Goal: Find specific page/section: Locate item on page

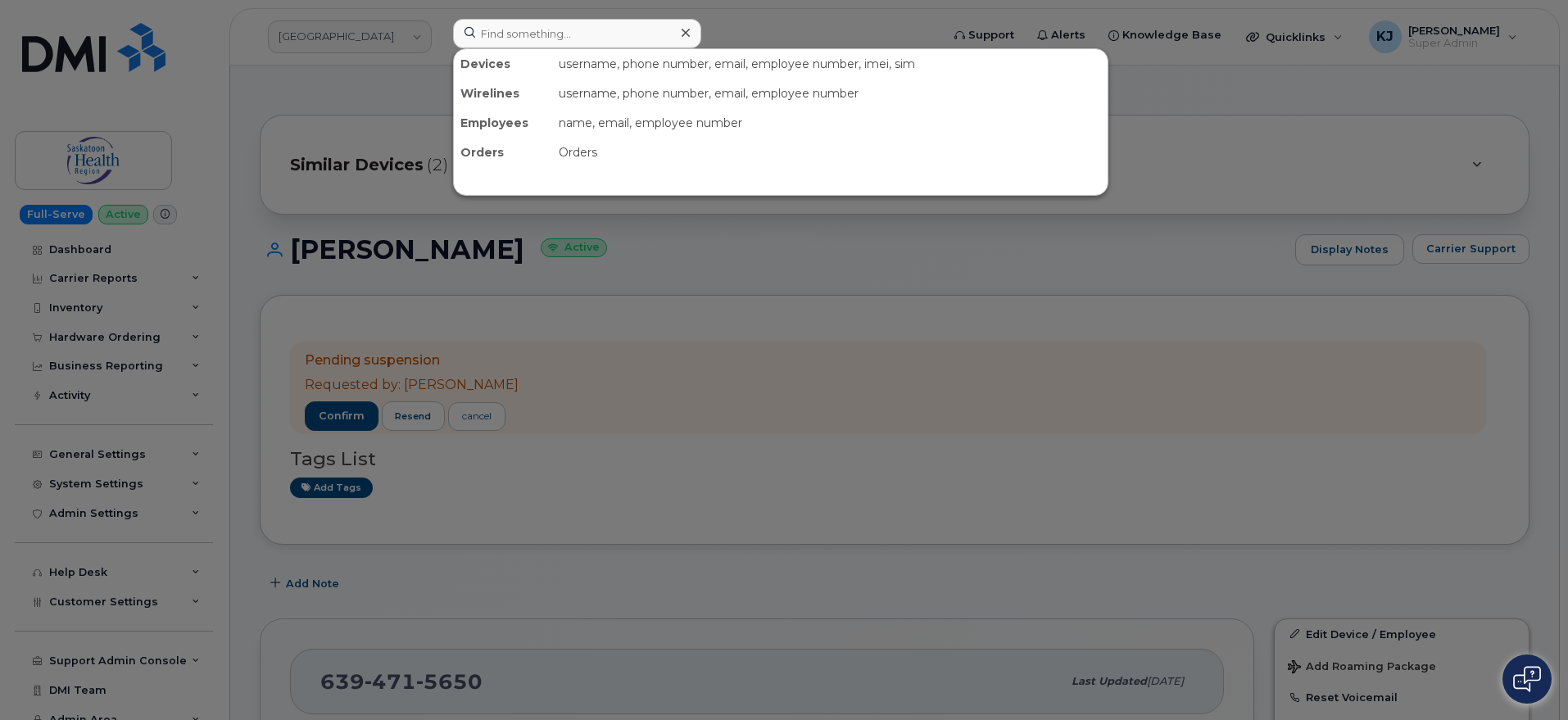
type input "296265"
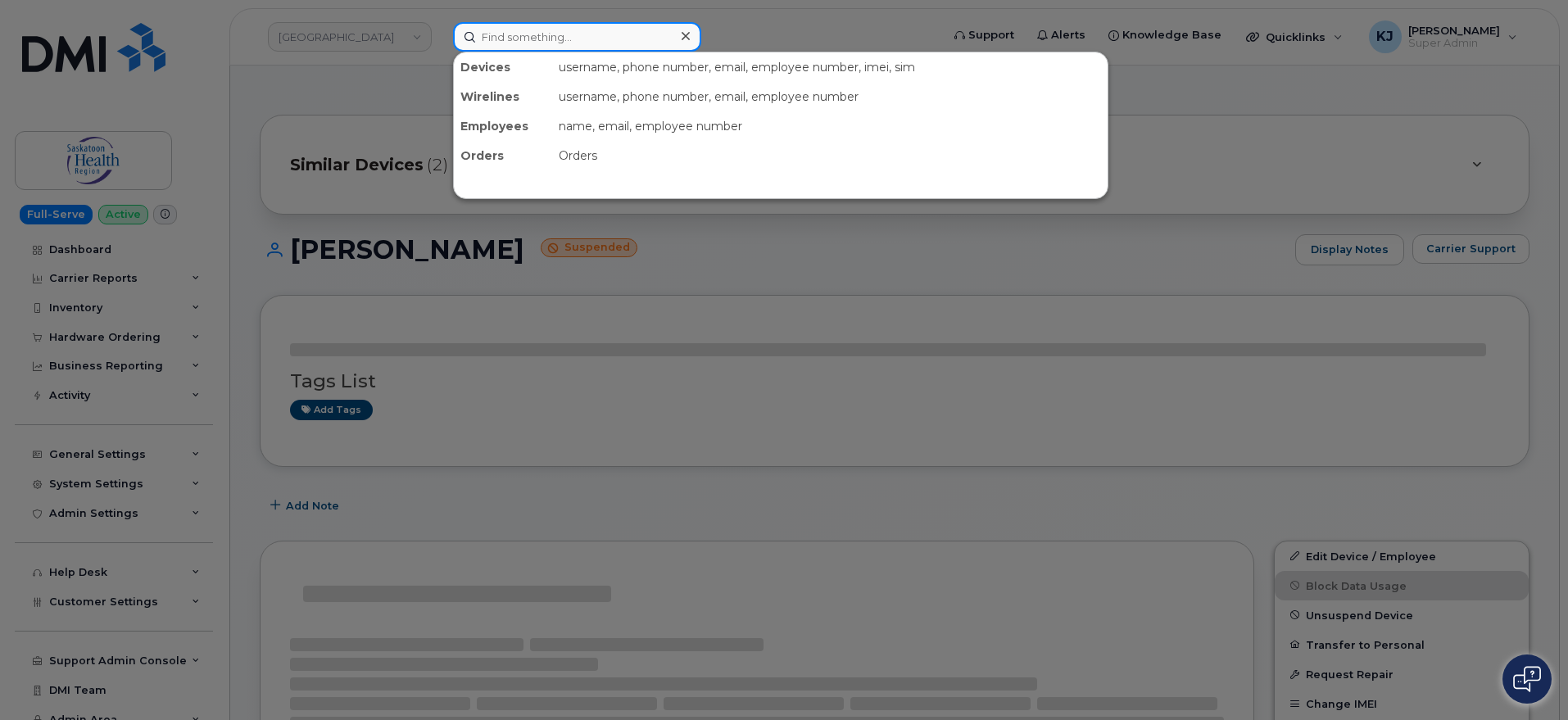
click at [503, 45] on input at bounding box center [577, 37] width 248 height 30
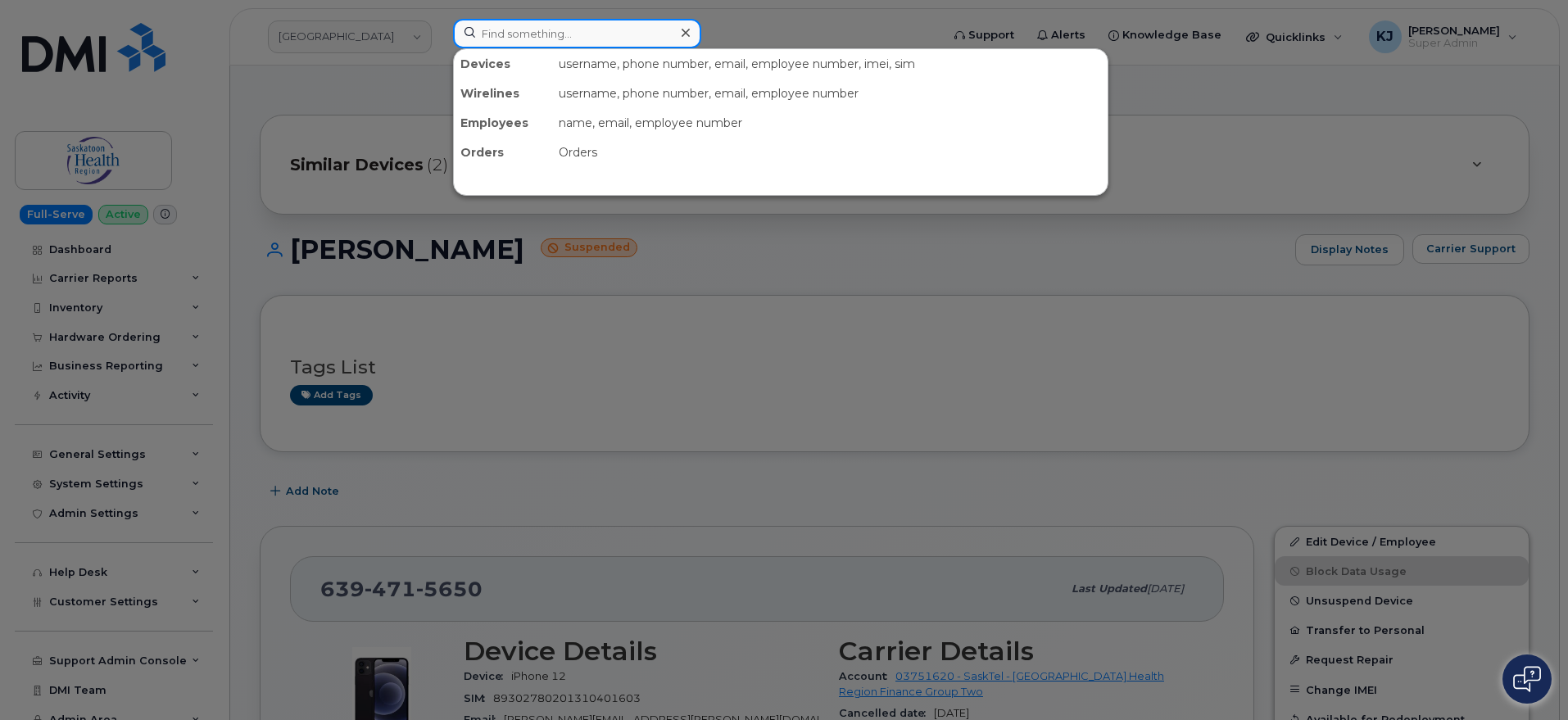
paste input "296265"
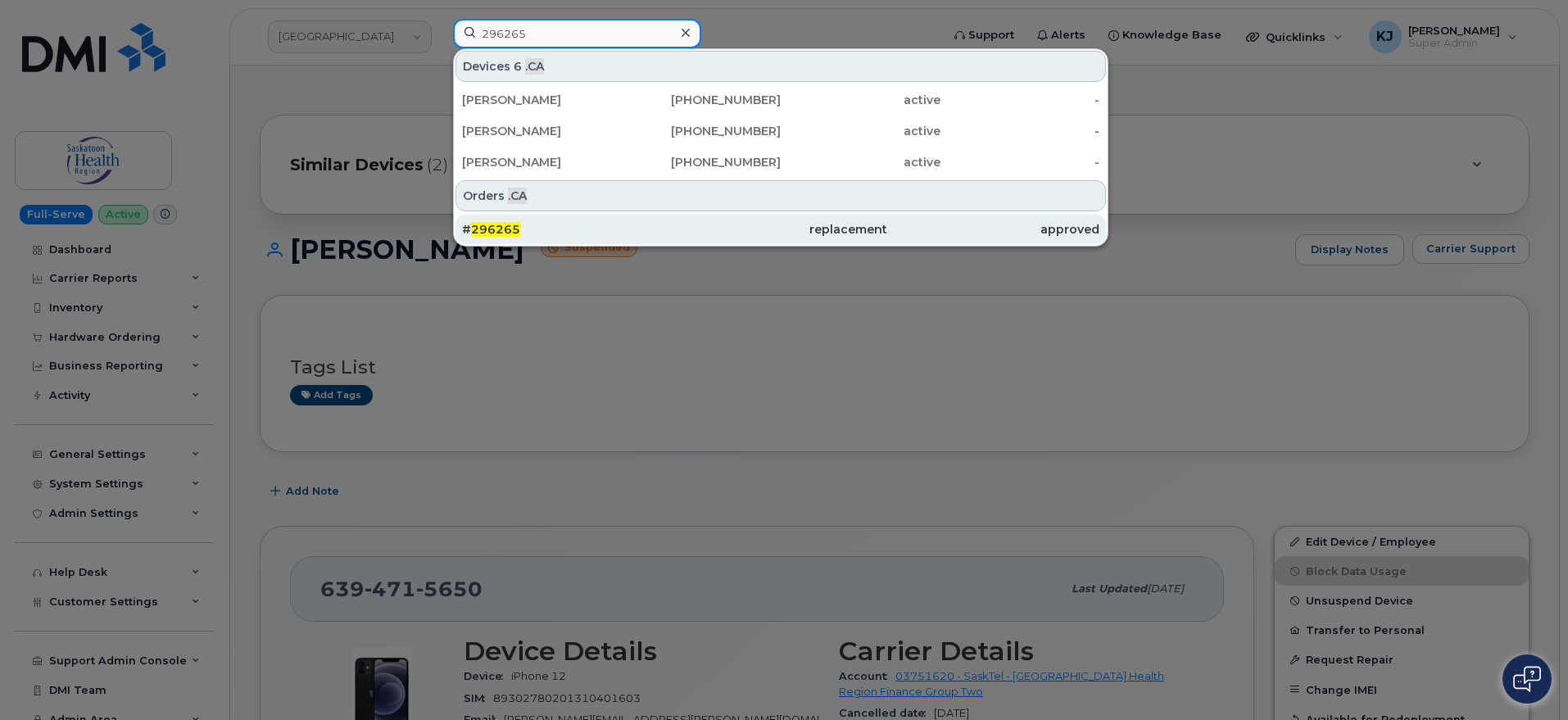
type input "296265"
click at [571, 234] on div "# 296265" at bounding box center [568, 229] width 213 height 17
